Goal: Task Accomplishment & Management: Manage account settings

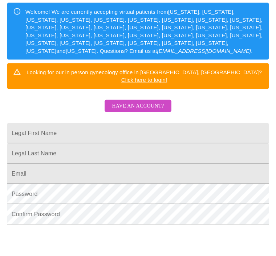
scroll to position [103, 0]
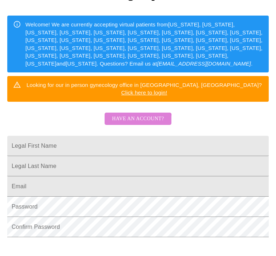
click at [138, 115] on span "Have an account?" at bounding box center [138, 119] width 52 height 9
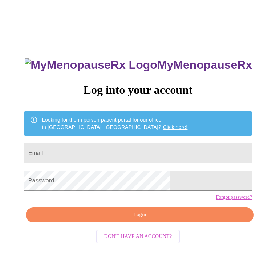
click at [92, 155] on input "Email" at bounding box center [138, 153] width 228 height 20
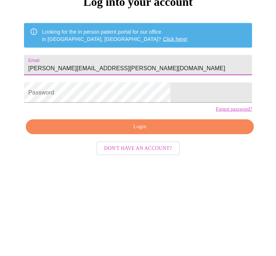
type input "[PERSON_NAME][EMAIL_ADDRESS][PERSON_NAME][DOMAIN_NAME]"
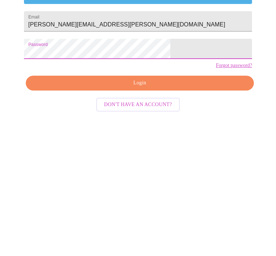
click at [145, 203] on span "Login" at bounding box center [139, 207] width 211 height 9
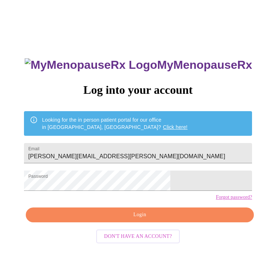
click at [215, 201] on link "Forgot password?" at bounding box center [233, 198] width 36 height 6
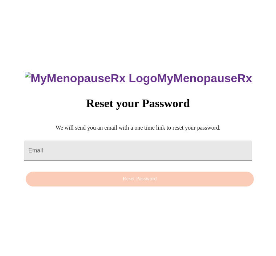
click at [117, 155] on input "Email" at bounding box center [138, 151] width 228 height 20
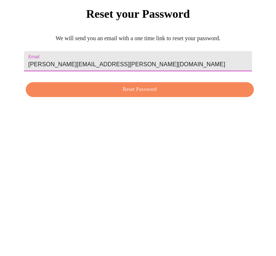
type input "kathy.l.kittelson@gmail.com"
click at [193, 175] on span "Reset Password" at bounding box center [139, 179] width 211 height 9
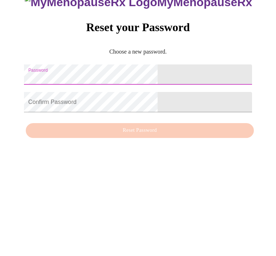
scroll to position [30, 0]
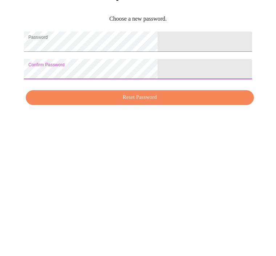
click at [182, 189] on span "Reset Password" at bounding box center [139, 193] width 211 height 9
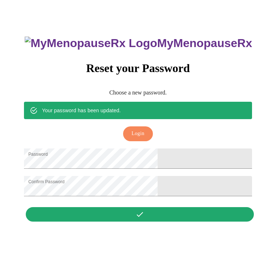
click at [143, 129] on span "Login" at bounding box center [137, 133] width 13 height 9
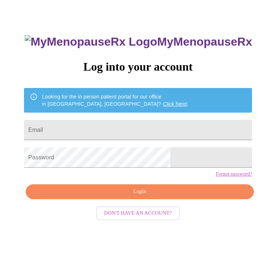
click at [139, 132] on input "Email" at bounding box center [138, 130] width 228 height 20
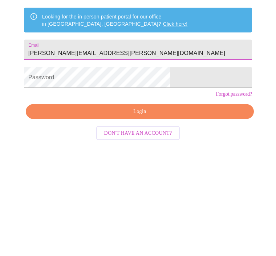
type input "[PERSON_NAME][EMAIL_ADDRESS][PERSON_NAME][DOMAIN_NAME]"
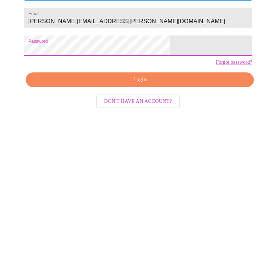
click at [166, 187] on span "Login" at bounding box center [139, 191] width 211 height 9
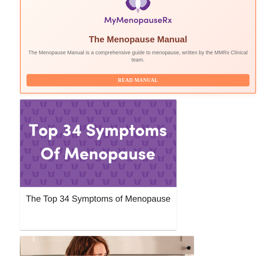
scroll to position [308, 0]
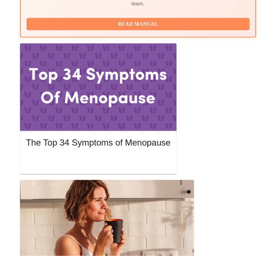
scroll to position [385, 0]
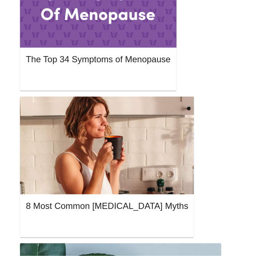
scroll to position [450, 0]
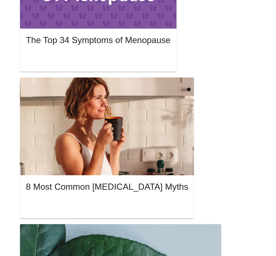
scroll to position [516, 0]
